Goal: Find specific page/section: Find specific page/section

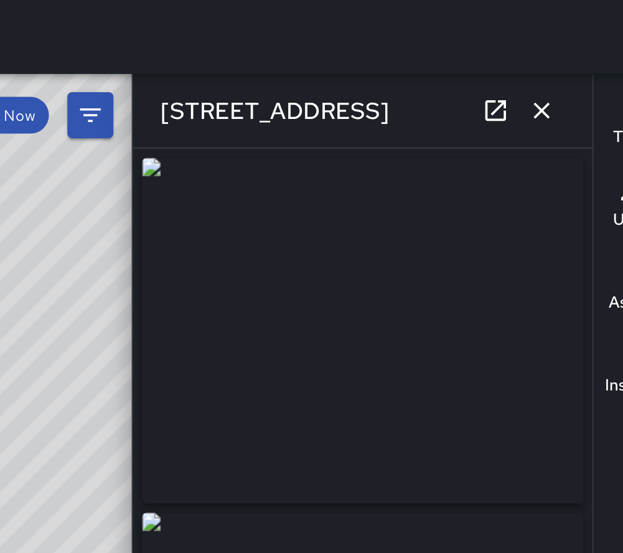
click at [549, 62] on icon "button" at bounding box center [551, 59] width 9 height 9
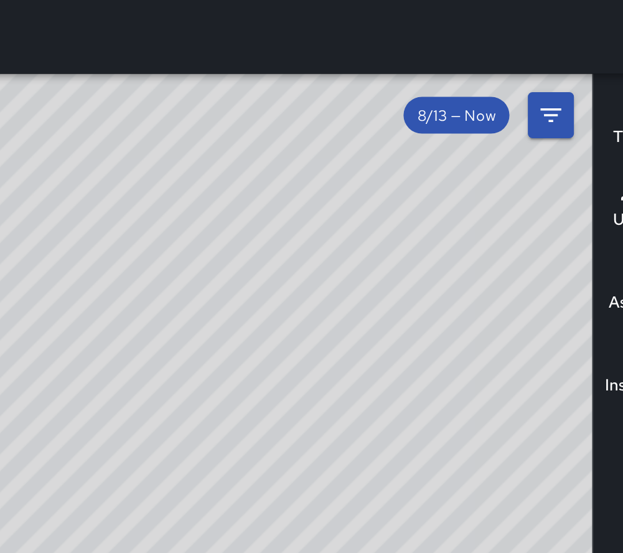
click at [565, 59] on button "Filters" at bounding box center [556, 62] width 25 height 25
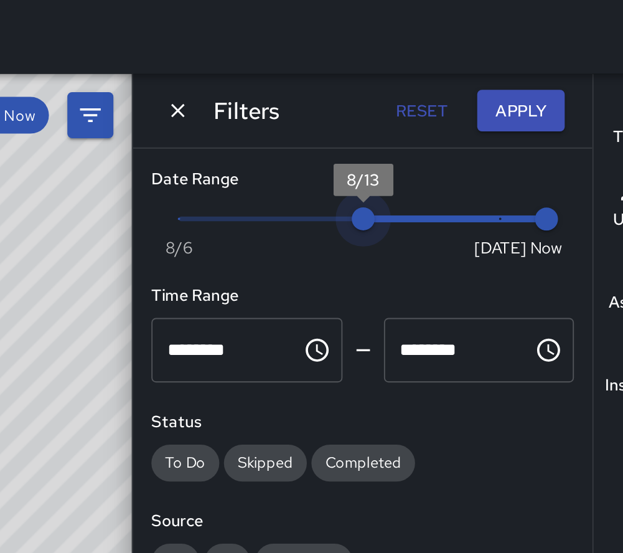
type input "*"
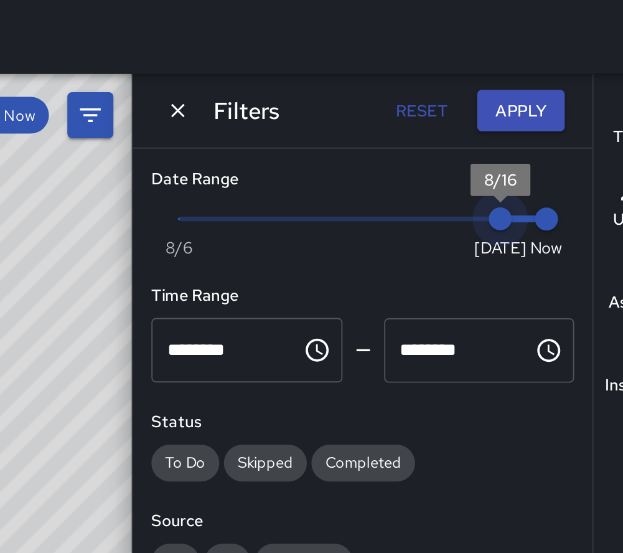
drag, startPoint x: 455, startPoint y: 116, endPoint x: 549, endPoint y: 119, distance: 94.7
click at [549, 119] on div "Now [DATE] [DATE] 11:27 am" at bounding box center [454, 126] width 229 height 34
click at [541, 52] on button "Apply" at bounding box center [539, 60] width 47 height 23
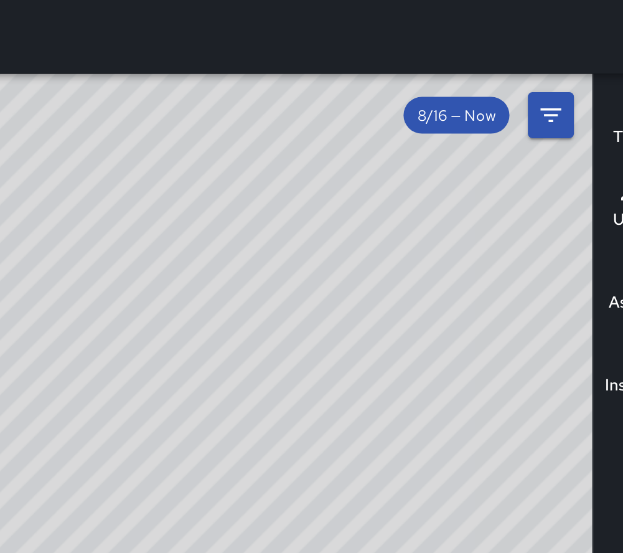
drag, startPoint x: 364, startPoint y: 154, endPoint x: 364, endPoint y: 54, distance: 100.3
click at [364, 54] on div "© Mapbox © OpenStreetMap Improve this map" at bounding box center [289, 296] width 578 height 513
drag, startPoint x: 387, startPoint y: 179, endPoint x: 342, endPoint y: 83, distance: 105.9
click at [346, 76] on div "© Mapbox © OpenStreetMap Improve this map" at bounding box center [289, 296] width 578 height 513
drag, startPoint x: 392, startPoint y: 176, endPoint x: 369, endPoint y: 116, distance: 64.6
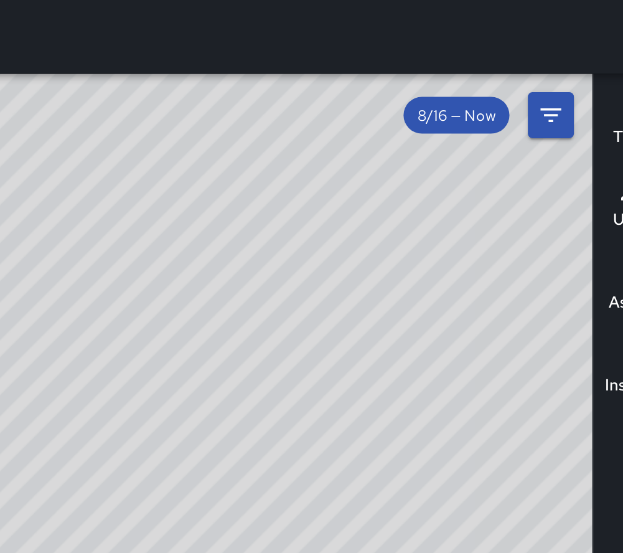
click at [369, 116] on div "© Mapbox © OpenStreetMap Improve this map" at bounding box center [289, 296] width 578 height 513
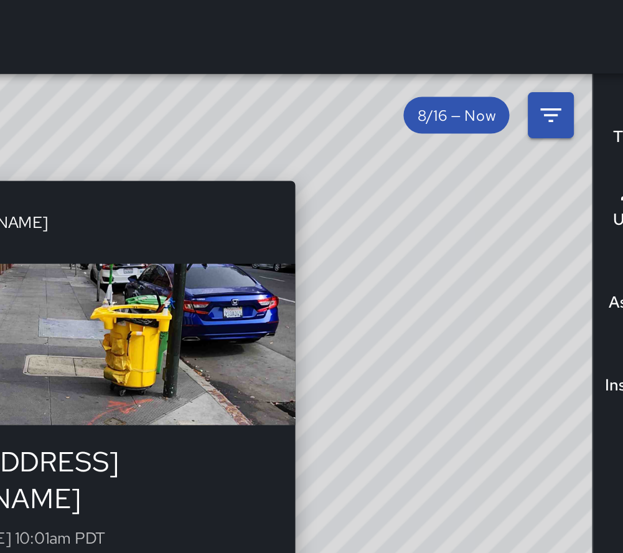
click at [423, 90] on div "© Mapbox © OpenStreetMap Improve this map BA [PERSON_NAME] [STREET_ADDRESS][PER…" at bounding box center [289, 296] width 578 height 513
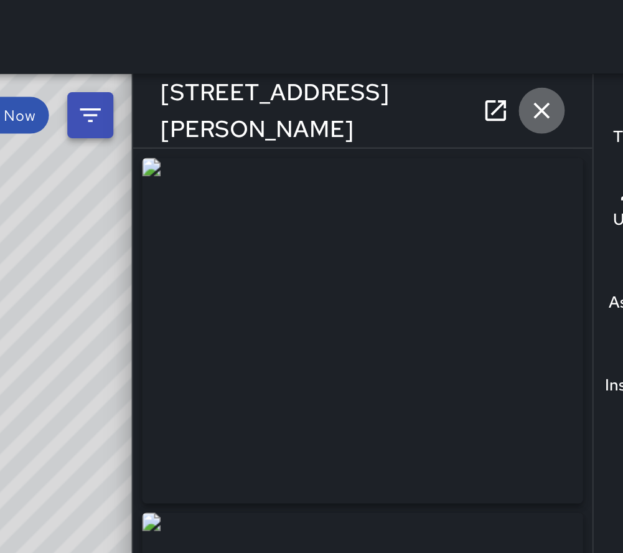
drag, startPoint x: 554, startPoint y: 57, endPoint x: 547, endPoint y: 62, distance: 9.0
click at [554, 58] on icon "button" at bounding box center [551, 59] width 15 height 15
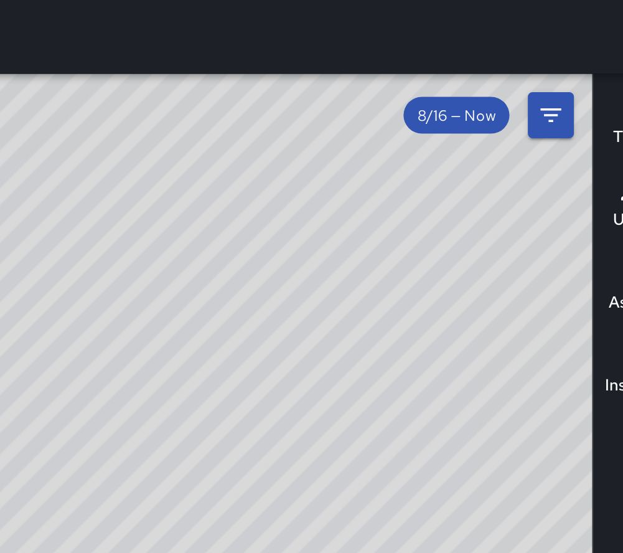
drag, startPoint x: 336, startPoint y: 178, endPoint x: 443, endPoint y: 126, distance: 118.9
click at [452, 120] on div "© Mapbox © OpenStreetMap Improve this map" at bounding box center [289, 296] width 578 height 513
drag, startPoint x: 324, startPoint y: 161, endPoint x: 466, endPoint y: 157, distance: 142.7
click at [466, 157] on div "© Mapbox © OpenStreetMap Improve this map" at bounding box center [289, 296] width 578 height 513
drag, startPoint x: 399, startPoint y: 201, endPoint x: 405, endPoint y: 51, distance: 149.6
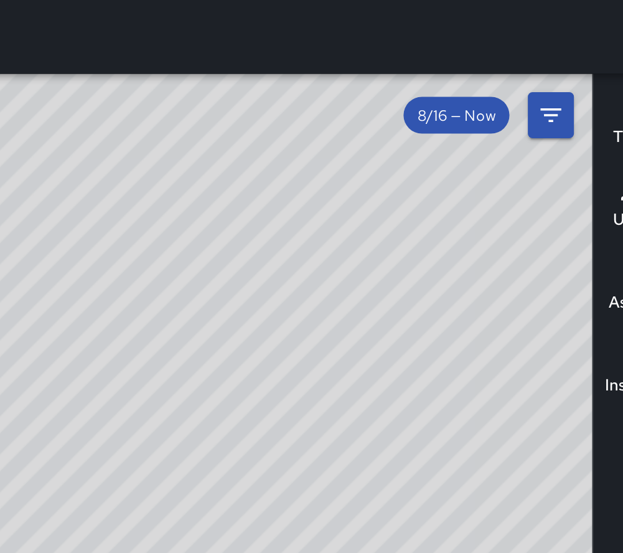
click at [405, 51] on div "© Mapbox © OpenStreetMap Improve this map" at bounding box center [289, 296] width 578 height 513
drag, startPoint x: 442, startPoint y: 111, endPoint x: 473, endPoint y: 293, distance: 184.4
click at [476, 296] on div "© Mapbox © OpenStreetMap Improve this map" at bounding box center [289, 296] width 578 height 513
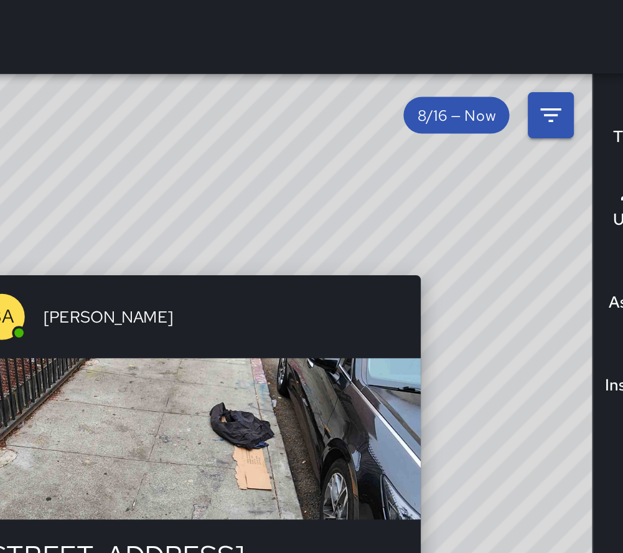
click at [491, 141] on div "© Mapbox © OpenStreetMap Improve this map BA [PERSON_NAME][GEOGRAPHIC_DATA][STR…" at bounding box center [289, 296] width 578 height 513
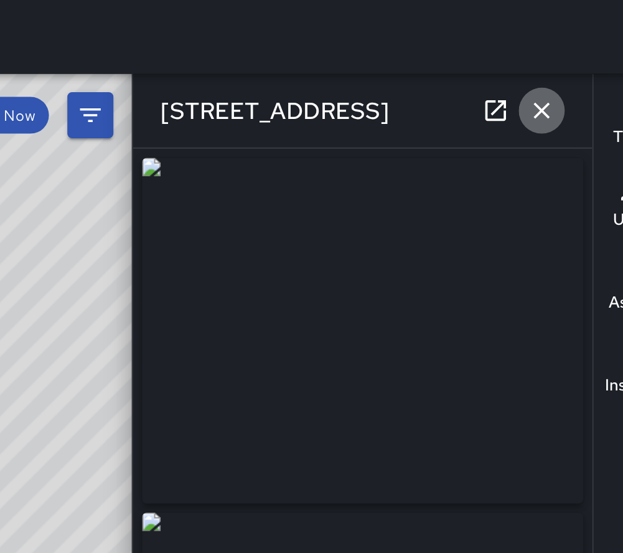
drag, startPoint x: 551, startPoint y: 59, endPoint x: 534, endPoint y: 73, distance: 22.1
click at [550, 60] on icon "button" at bounding box center [551, 59] width 15 height 15
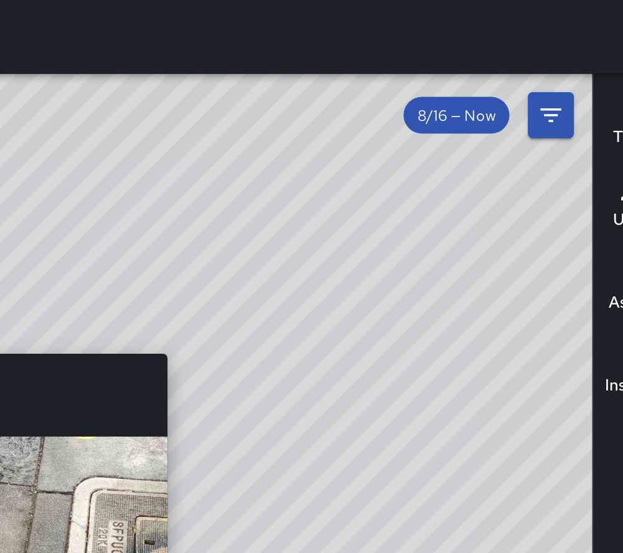
click at [346, 184] on div "© Mapbox © OpenStreetMap Improve this map BA [PERSON_NAME][GEOGRAPHIC_DATA][STR…" at bounding box center [289, 296] width 578 height 513
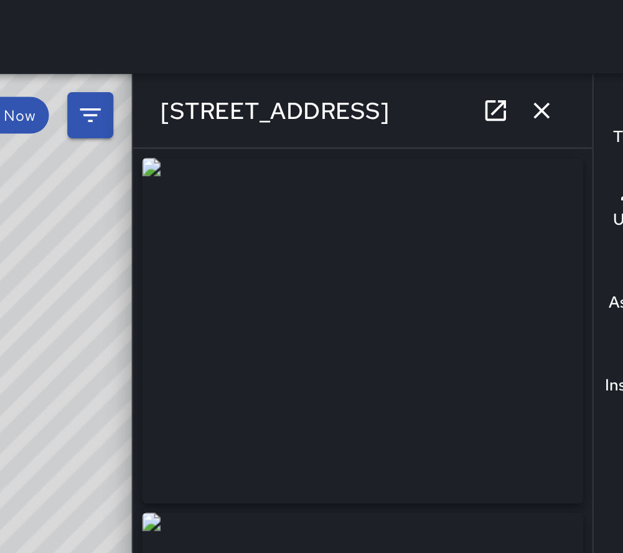
type input "**********"
drag, startPoint x: 550, startPoint y: 57, endPoint x: 535, endPoint y: 65, distance: 17.3
click at [550, 57] on icon "button" at bounding box center [551, 59] width 15 height 15
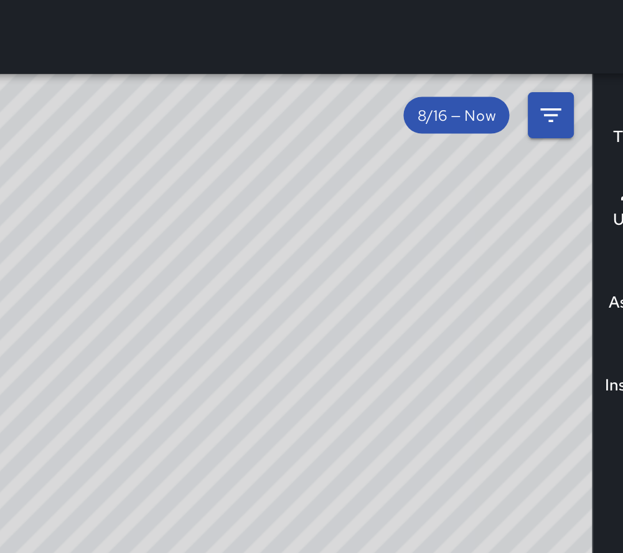
drag, startPoint x: 352, startPoint y: 182, endPoint x: 500, endPoint y: 177, distance: 148.3
click at [514, 180] on div "© Mapbox © OpenStreetMap Improve this map" at bounding box center [289, 296] width 578 height 513
drag, startPoint x: 427, startPoint y: 180, endPoint x: 447, endPoint y: 133, distance: 51.6
click at [447, 133] on div "© Mapbox © OpenStreetMap Improve this map" at bounding box center [289, 296] width 578 height 513
drag, startPoint x: 434, startPoint y: 187, endPoint x: 430, endPoint y: 98, distance: 89.1
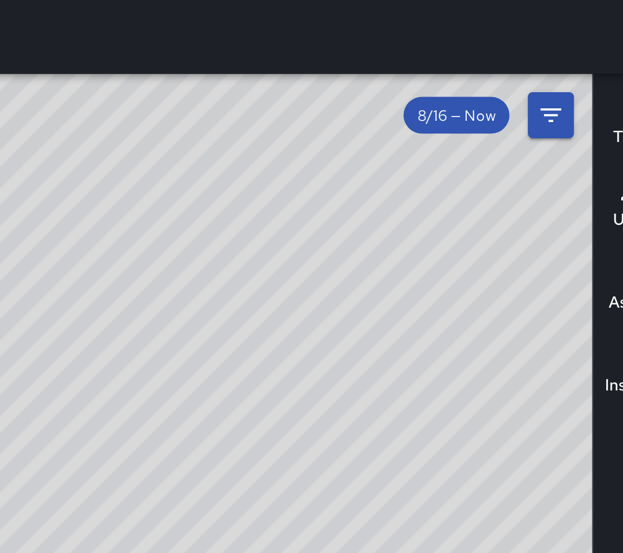
click at [430, 98] on div "© Mapbox © OpenStreetMap Improve this map" at bounding box center [289, 296] width 578 height 513
drag, startPoint x: 450, startPoint y: 198, endPoint x: 434, endPoint y: 126, distance: 74.0
click at [434, 126] on div "© Mapbox © OpenStreetMap Improve this map" at bounding box center [289, 296] width 578 height 513
drag, startPoint x: 449, startPoint y: 182, endPoint x: 489, endPoint y: 156, distance: 48.5
click at [489, 156] on div "© Mapbox © OpenStreetMap Improve this map" at bounding box center [289, 296] width 578 height 513
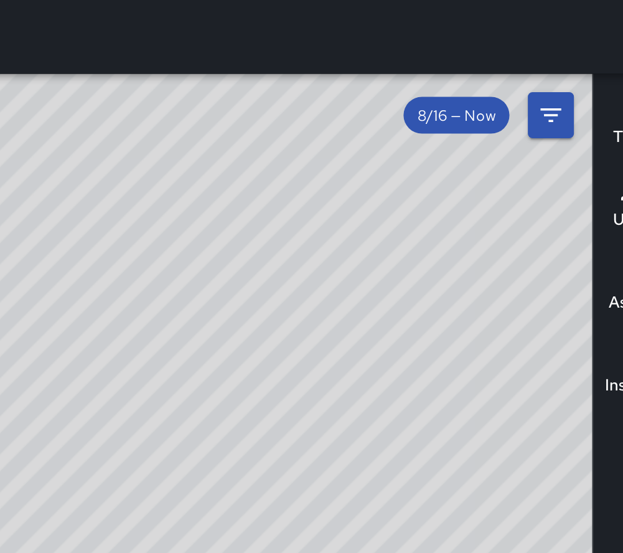
drag, startPoint x: 430, startPoint y: 188, endPoint x: 351, endPoint y: 100, distance: 118.6
click at [351, 100] on div "© Mapbox © OpenStreetMap Improve this map" at bounding box center [289, 296] width 578 height 513
drag, startPoint x: 371, startPoint y: 170, endPoint x: 364, endPoint y: 139, distance: 31.9
click at [364, 139] on div "© Mapbox © OpenStreetMap Improve this map" at bounding box center [289, 296] width 578 height 513
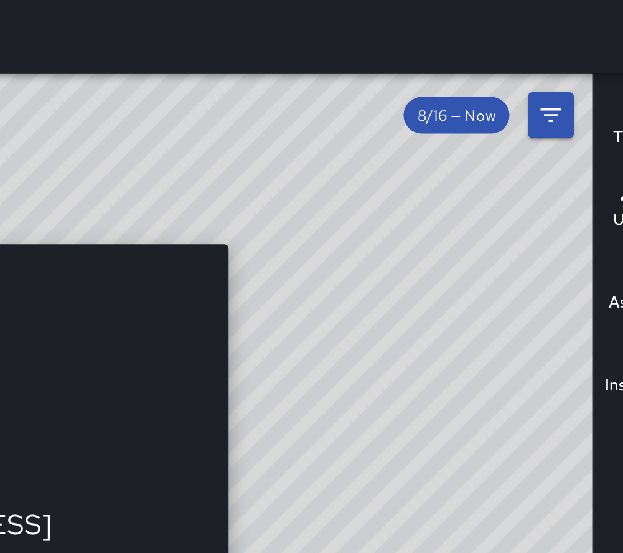
click at [389, 126] on div "© Mapbox © OpenStreetMap Improve this map [PERSON_NAME] [STREET_ADDRESS][PERSON…" at bounding box center [289, 296] width 578 height 513
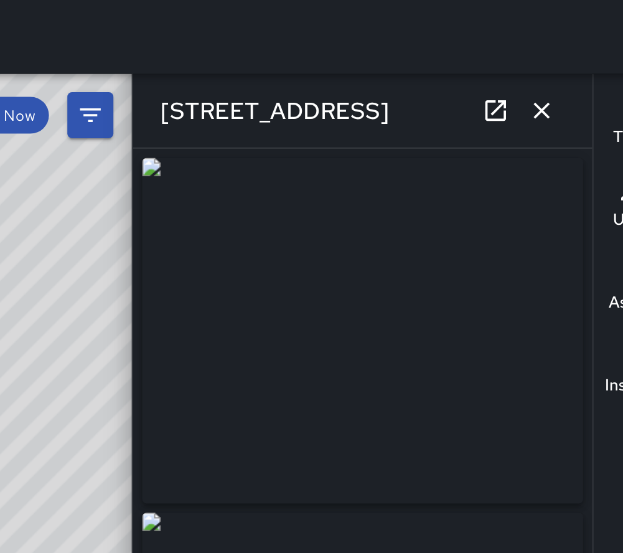
type input "**********"
drag, startPoint x: 323, startPoint y: 103, endPoint x: 352, endPoint y: 146, distance: 52.0
click at [362, 151] on div "© Mapbox © OpenStreetMap Improve this map ​ New Task 8/16 — Now Map Layers Task…" at bounding box center [311, 296] width 623 height 513
click at [312, 103] on div "© Mapbox © OpenStreetMap Improve this map AE [PERSON_NAME] [STREET_ADDRESS] Com…" at bounding box center [164, 296] width 329 height 513
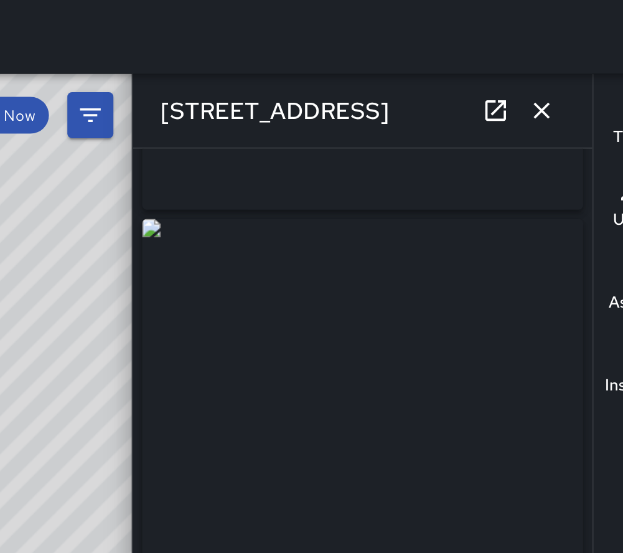
scroll to position [77, 0]
click at [307, 171] on div "© Mapbox © OpenStreetMap Improve this map AE [PERSON_NAME] [STREET_ADDRESS] Com…" at bounding box center [164, 296] width 329 height 513
drag, startPoint x: 286, startPoint y: 172, endPoint x: 301, endPoint y: 175, distance: 15.3
click at [301, 175] on div "© Mapbox © OpenStreetMap Improve this map" at bounding box center [164, 296] width 329 height 513
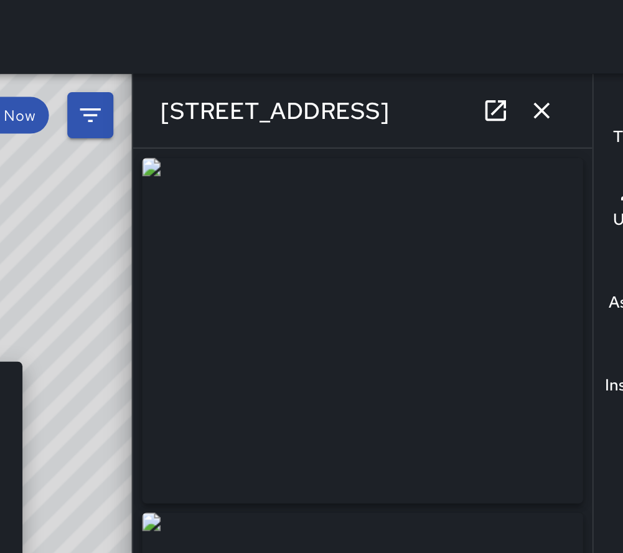
click at [276, 187] on div "© Mapbox © OpenStreetMap Improve this map AE [PERSON_NAME] [STREET_ADDRESS] Com…" at bounding box center [164, 296] width 329 height 513
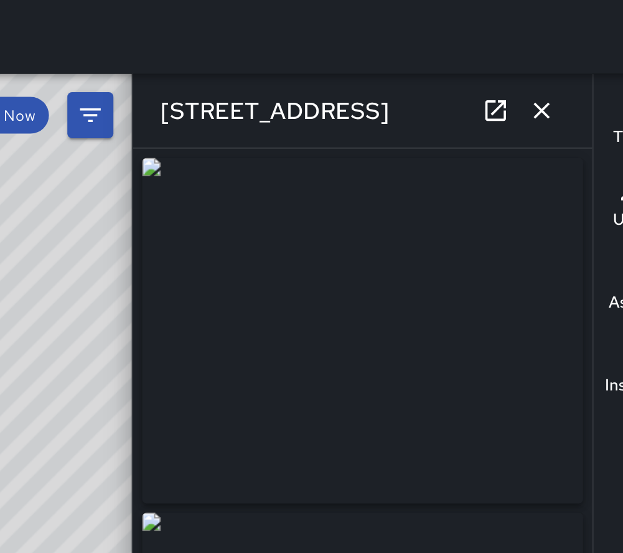
drag, startPoint x: 278, startPoint y: 191, endPoint x: 364, endPoint y: 135, distance: 102.6
click at [364, 135] on div "© Mapbox © OpenStreetMap Improve this map ​ New Task 8/16 — Now Map Layers Task…" at bounding box center [311, 296] width 623 height 513
drag, startPoint x: 296, startPoint y: 197, endPoint x: 339, endPoint y: 148, distance: 64.8
click at [349, 142] on div "© Mapbox © OpenStreetMap Improve this map ​ New Task 8/16 — Now Map Layers Task…" at bounding box center [311, 296] width 623 height 513
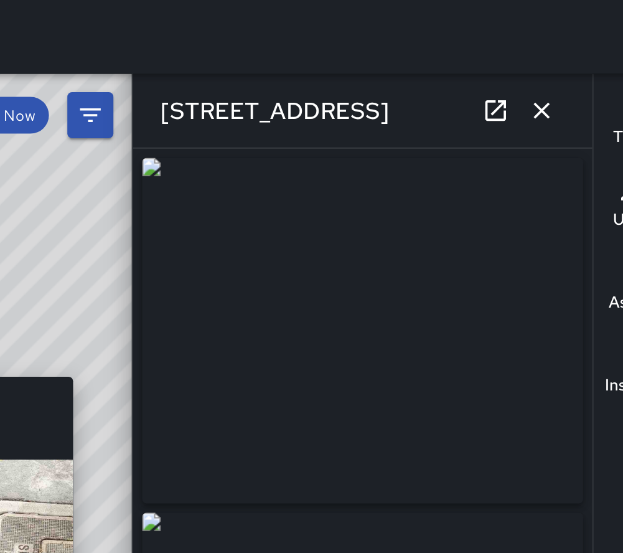
click at [305, 197] on div "© Mapbox © OpenStreetMap Improve this map BA [PERSON_NAME][GEOGRAPHIC_DATA][STR…" at bounding box center [164, 296] width 329 height 513
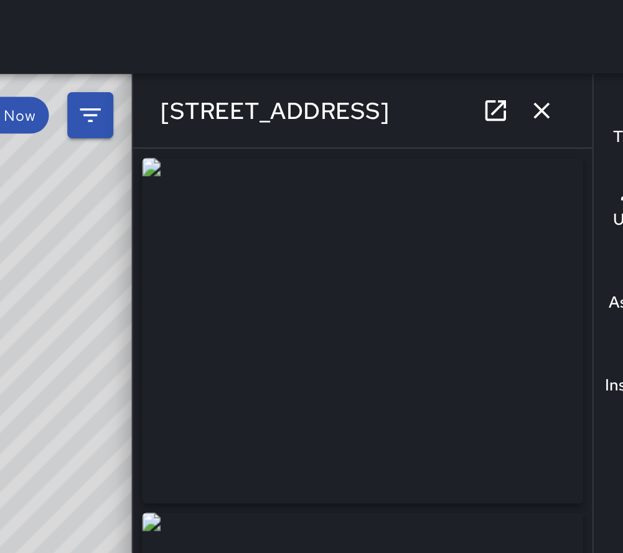
drag, startPoint x: 326, startPoint y: 186, endPoint x: 362, endPoint y: 179, distance: 37.4
click at [366, 179] on div "© Mapbox © OpenStreetMap Improve this map ​ New Task 8/16 — Now Map Layers Task…" at bounding box center [311, 296] width 623 height 513
drag, startPoint x: 291, startPoint y: 197, endPoint x: 344, endPoint y: 161, distance: 63.2
click at [349, 158] on div "© Mapbox © OpenStreetMap Improve this map ​ New Task 8/16 — Now Map Layers Task…" at bounding box center [311, 296] width 623 height 513
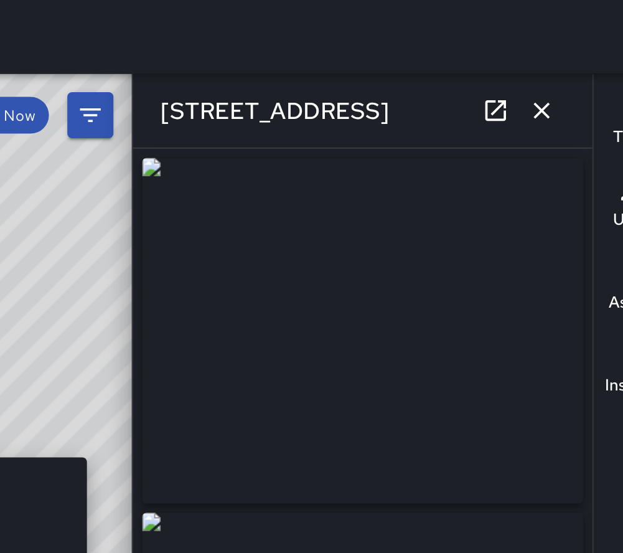
click at [308, 235] on div "© Mapbox © OpenStreetMap Improve this map AE [PERSON_NAME] [STREET_ADDRESS] Com…" at bounding box center [164, 296] width 329 height 513
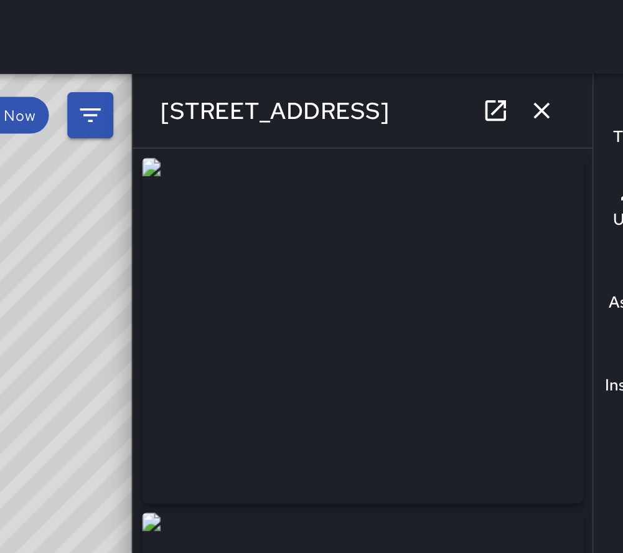
drag, startPoint x: 334, startPoint y: 202, endPoint x: 421, endPoint y: 141, distance: 105.9
click at [422, 141] on div "© Mapbox © OpenStreetMap Improve this map ​ New Task 8/16 — Now Map Layers Task…" at bounding box center [311, 296] width 623 height 513
drag, startPoint x: 288, startPoint y: 197, endPoint x: 335, endPoint y: 172, distance: 53.8
click at [335, 172] on div "© Mapbox © OpenStreetMap Improve this map ​ New Task 8/16 — Now Map Layers Task…" at bounding box center [311, 296] width 623 height 513
click at [315, 206] on div "© Mapbox © OpenStreetMap Improve this map AE [PERSON_NAME] [STREET_ADDRESS] Com…" at bounding box center [164, 296] width 329 height 513
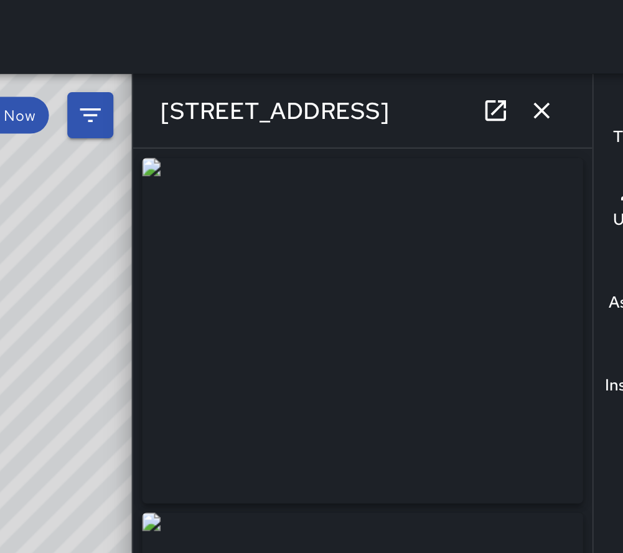
drag, startPoint x: 304, startPoint y: 194, endPoint x: 459, endPoint y: 135, distance: 166.0
click at [460, 135] on div "© Mapbox © OpenStreetMap Improve this map ​ New Task 8/16 — Now Map Layers Task…" at bounding box center [311, 296] width 623 height 513
click at [308, 237] on div "© Mapbox © OpenStreetMap Improve this map AE [PERSON_NAME] [STREET_ADDRESS] Com…" at bounding box center [164, 296] width 329 height 513
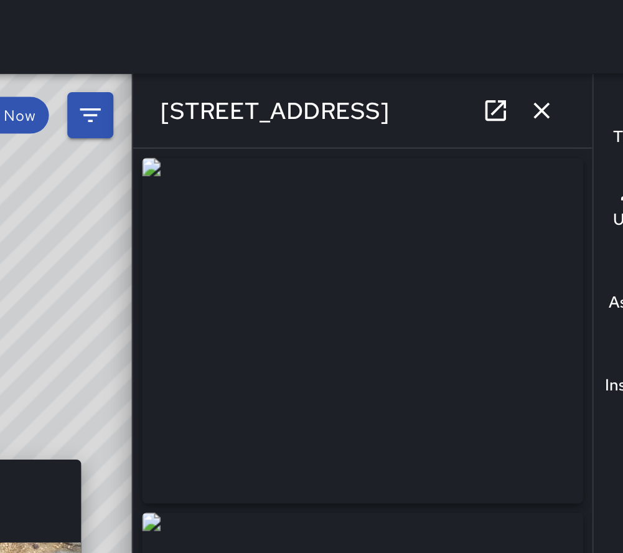
type input "**********"
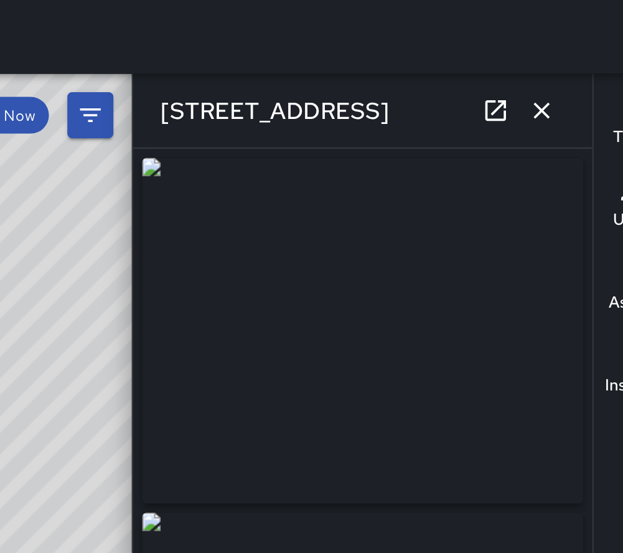
drag, startPoint x: 306, startPoint y: 158, endPoint x: 471, endPoint y: 135, distance: 166.6
click at [452, 139] on div "© Mapbox © OpenStreetMap Improve this map ​ New Task 8/16 — Now Map Layers Task…" at bounding box center [311, 296] width 623 height 513
click at [555, 62] on icon "button" at bounding box center [551, 59] width 15 height 15
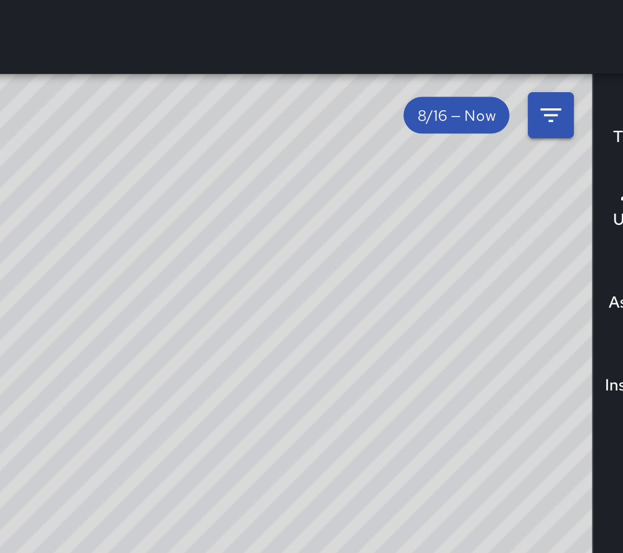
drag, startPoint x: 323, startPoint y: 225, endPoint x: 433, endPoint y: 191, distance: 114.6
click at [461, 166] on div "© Mapbox © OpenStreetMap Improve this map" at bounding box center [289, 296] width 578 height 513
click at [379, 231] on div "© Mapbox © OpenStreetMap Improve this map AE [PERSON_NAME] [STREET_ADDRESS] Com…" at bounding box center [289, 296] width 578 height 513
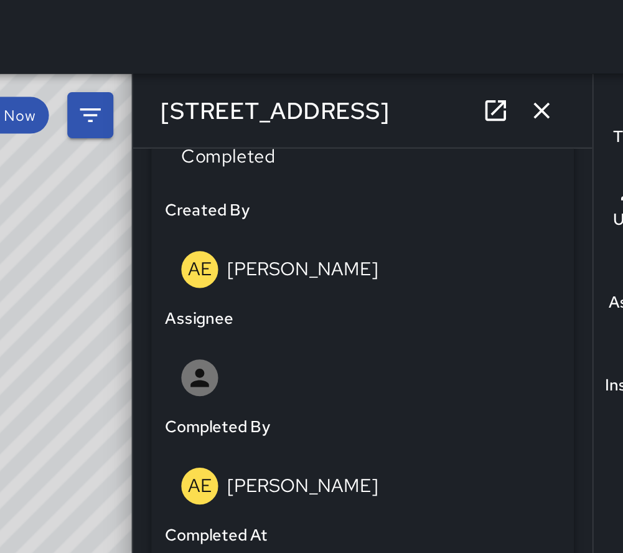
scroll to position [246, 0]
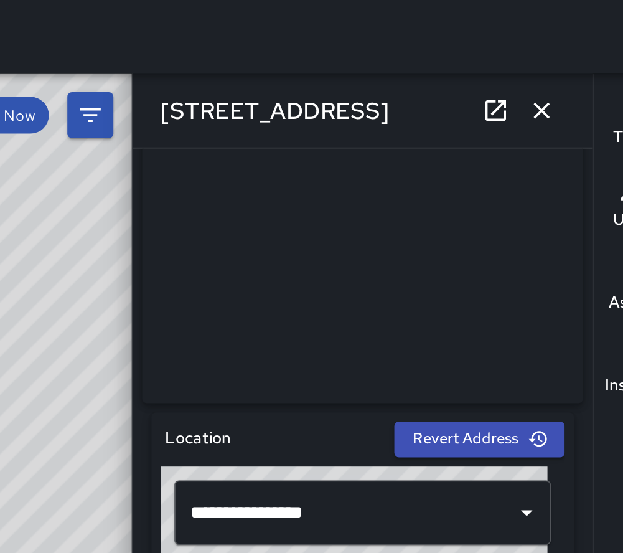
click at [285, 189] on div "© Mapbox © OpenStreetMap Improve this map" at bounding box center [164, 296] width 329 height 513
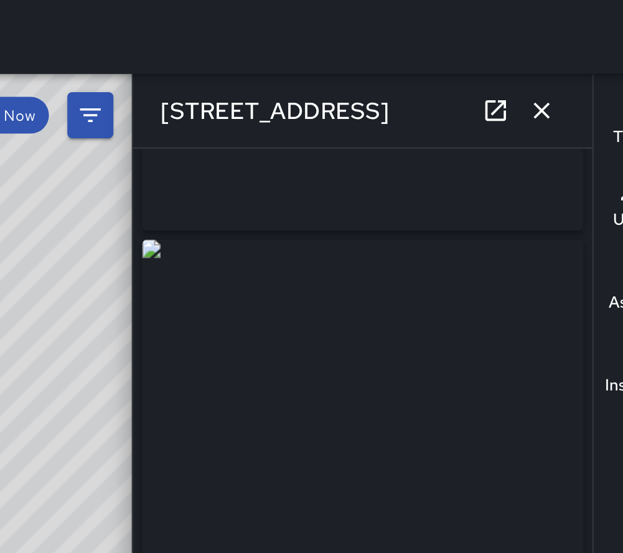
scroll to position [12, 0]
click at [449, 175] on img at bounding box center [454, 166] width 238 height 187
click at [448, 177] on img at bounding box center [454, 191] width 238 height 187
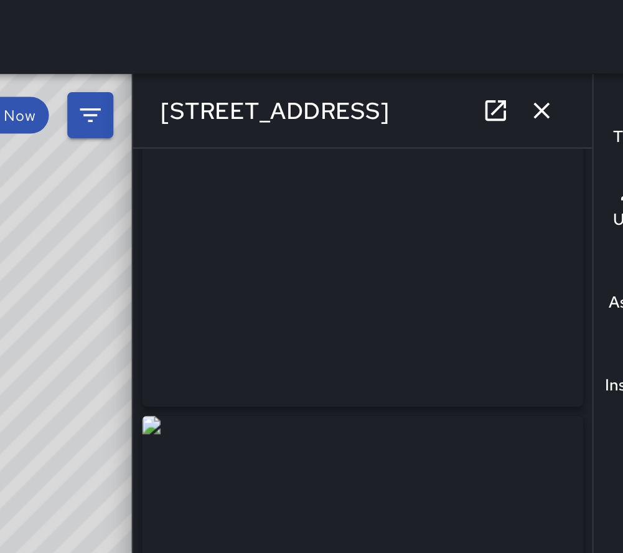
click at [452, 171] on img at bounding box center [454, 126] width 238 height 187
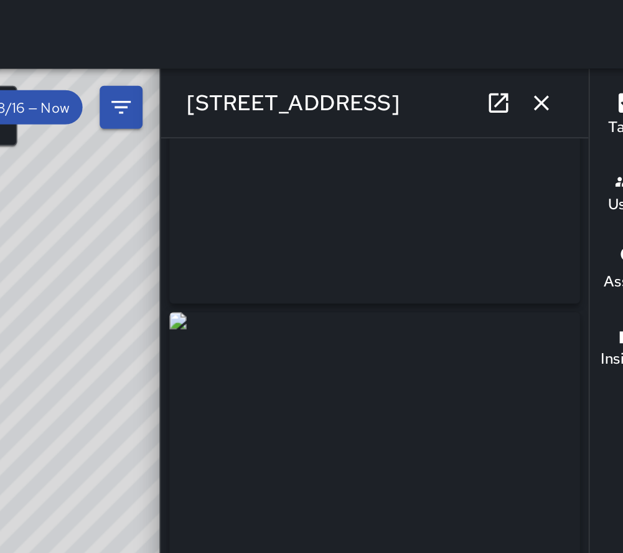
scroll to position [95, 0]
click at [552, 58] on icon "button" at bounding box center [551, 59] width 9 height 9
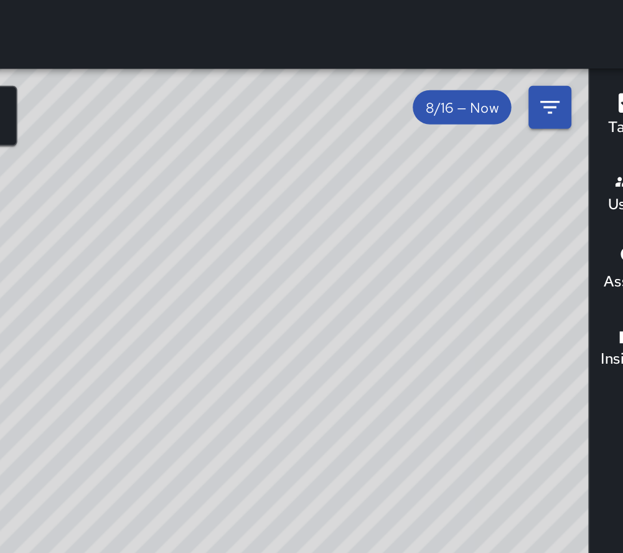
drag, startPoint x: 340, startPoint y: 172, endPoint x: 407, endPoint y: 140, distance: 73.8
click at [407, 141] on div "© Mapbox © OpenStreetMap Improve this map" at bounding box center [289, 296] width 578 height 513
